Goal: Transaction & Acquisition: Download file/media

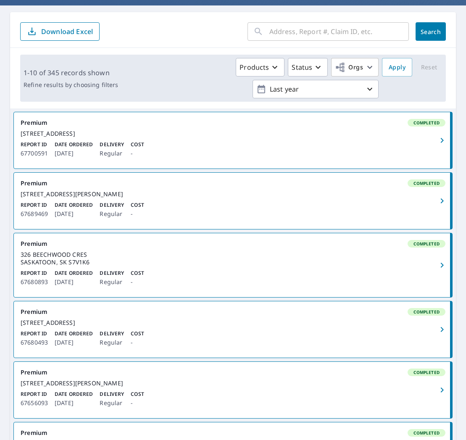
scroll to position [76, 0]
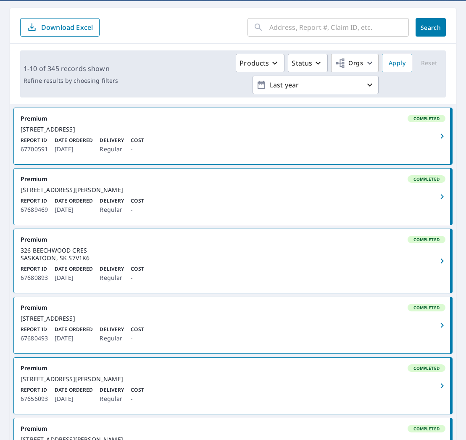
click at [443, 139] on icon "button" at bounding box center [442, 136] width 10 height 10
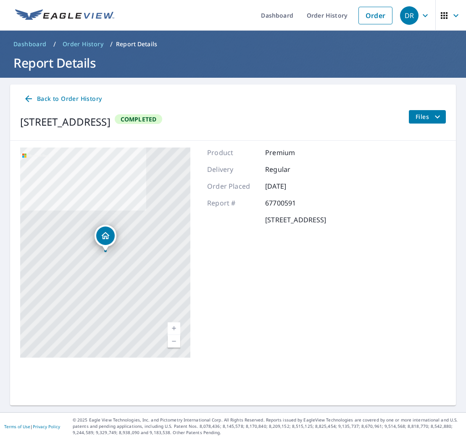
click at [435, 118] on icon "filesDropdownBtn-67700591" at bounding box center [437, 117] width 10 height 10
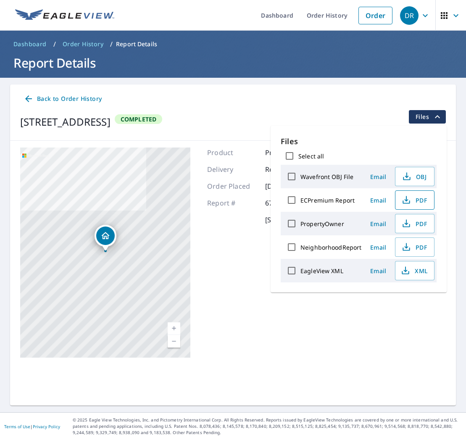
click at [416, 204] on span "PDF" at bounding box center [413, 200] width 27 height 10
click at [55, 98] on span "Back to Order History" at bounding box center [63, 99] width 78 height 10
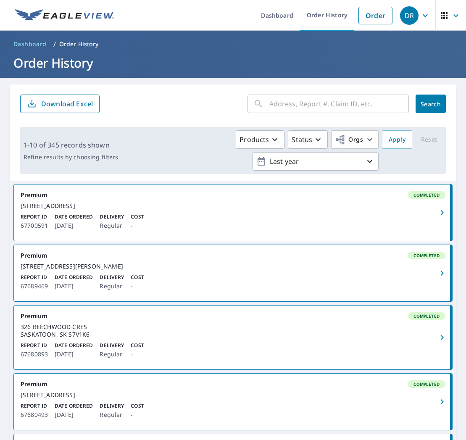
click at [168, 108] on form "​ Search Download Excel" at bounding box center [232, 103] width 425 height 18
